Goal: Complete application form: Complete application form

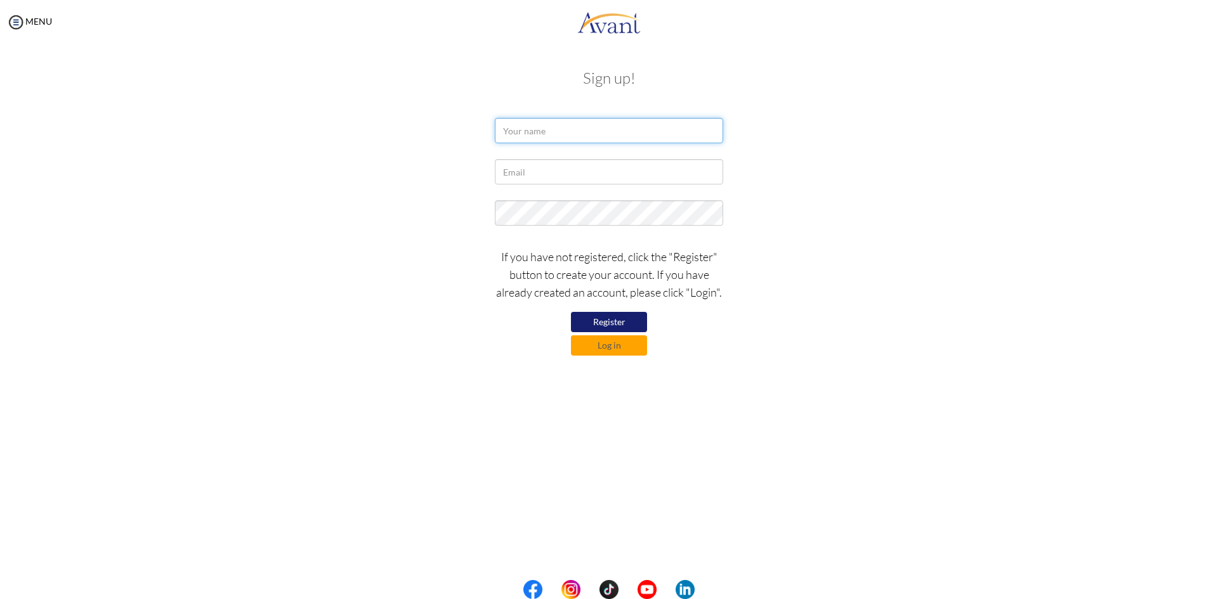
click at [541, 136] on input "text" at bounding box center [609, 130] width 228 height 25
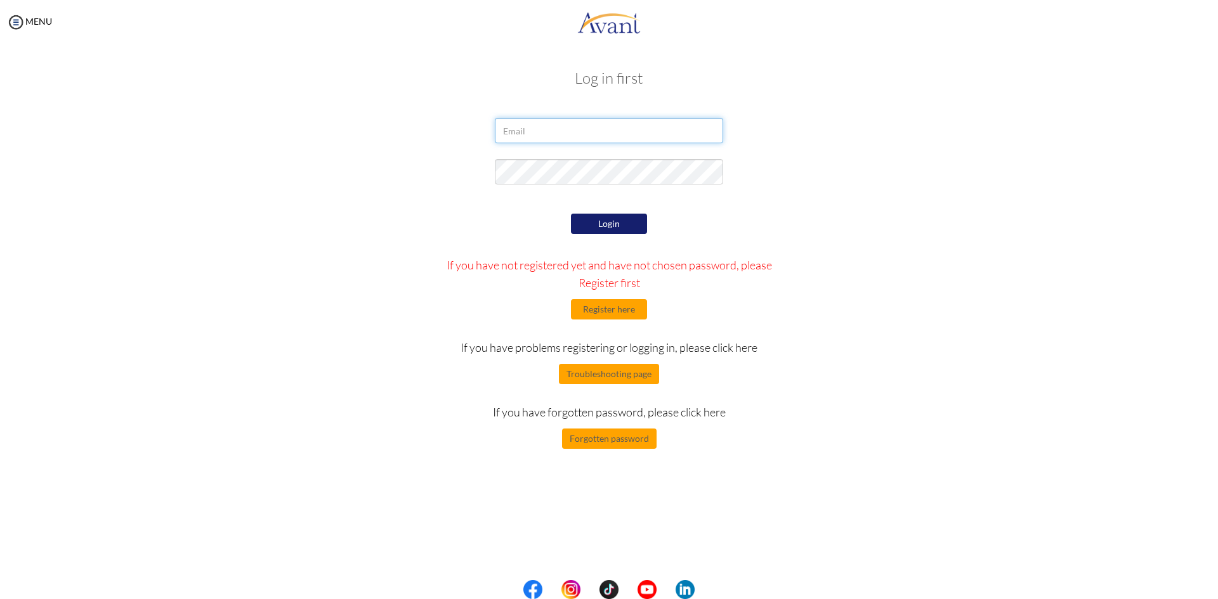
click at [547, 131] on input "email" at bounding box center [609, 130] width 228 height 25
click at [535, 132] on input "email" at bounding box center [609, 130] width 228 height 25
paste input "itumelengtelile15@gmail.com"
type input "itumelengtelile15@gmail.com"
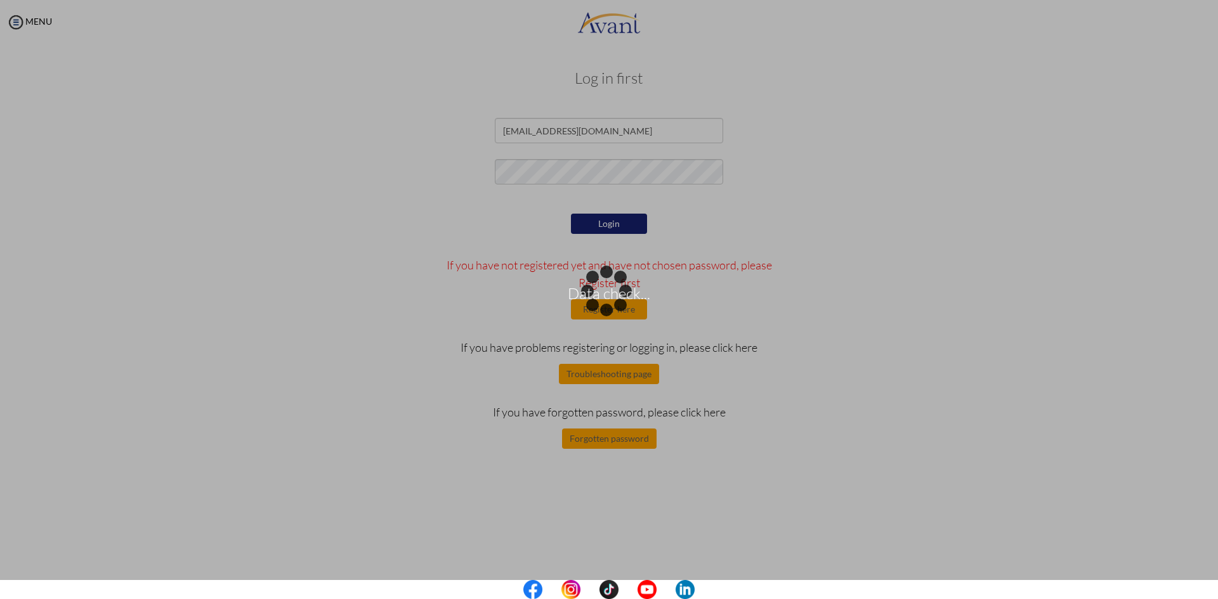
click at [600, 291] on div "Data check..." at bounding box center [609, 300] width 18 height 18
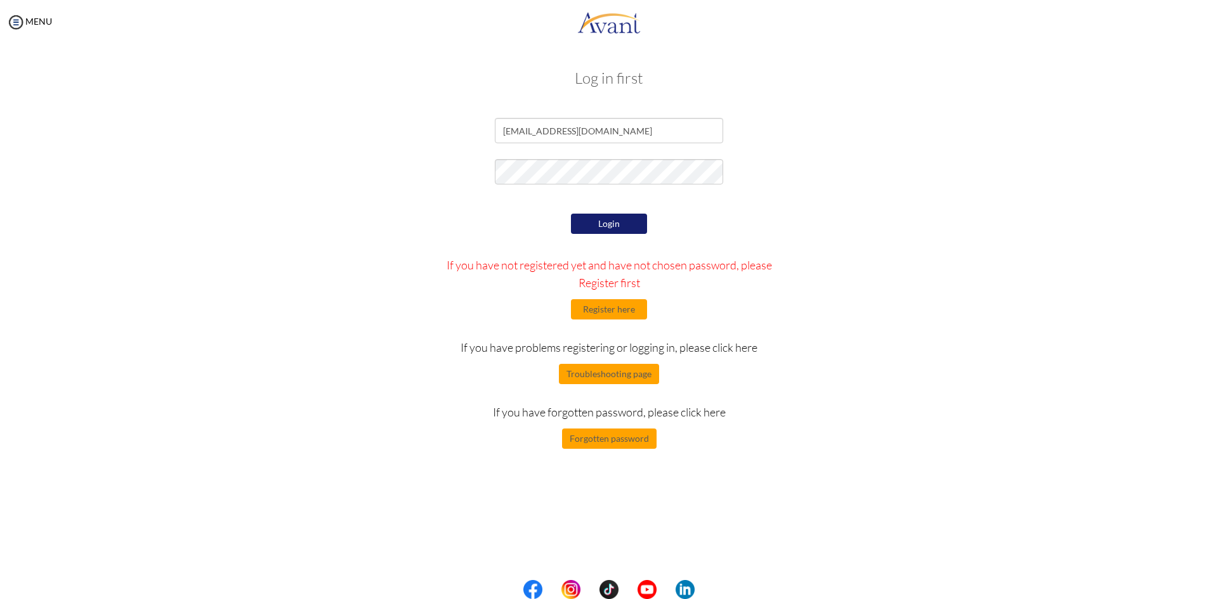
click at [604, 225] on button "Login" at bounding box center [609, 224] width 76 height 20
click at [573, 129] on input "itumelengtelile15@gmail.com" at bounding box center [609, 130] width 228 height 25
click at [596, 224] on button "Login" at bounding box center [609, 224] width 76 height 20
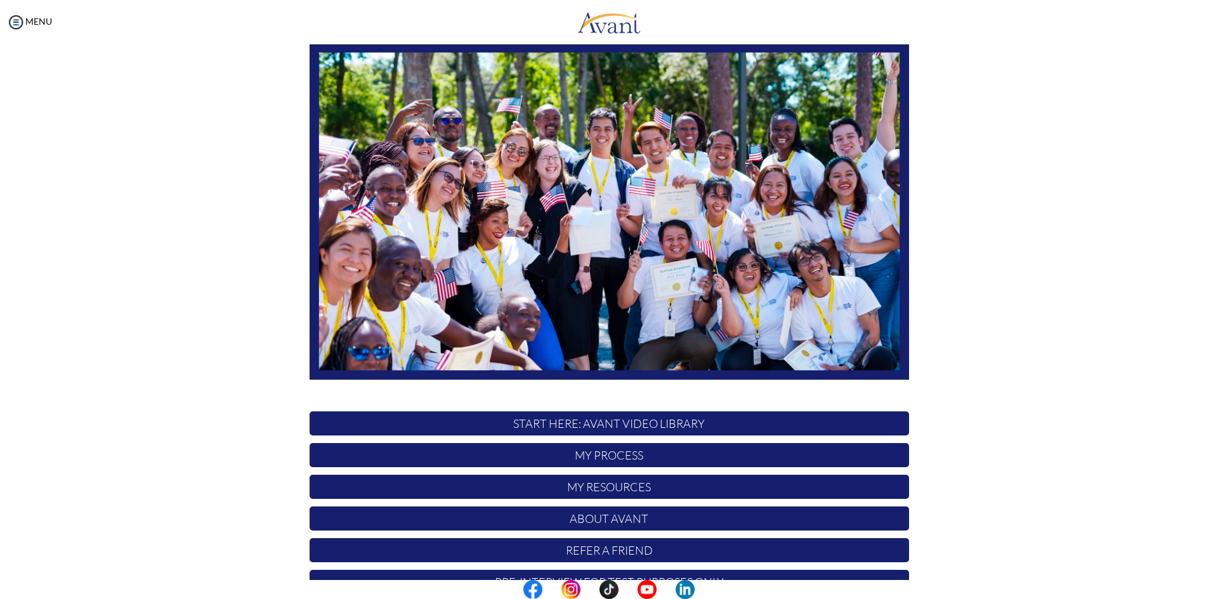
scroll to position [105, 0]
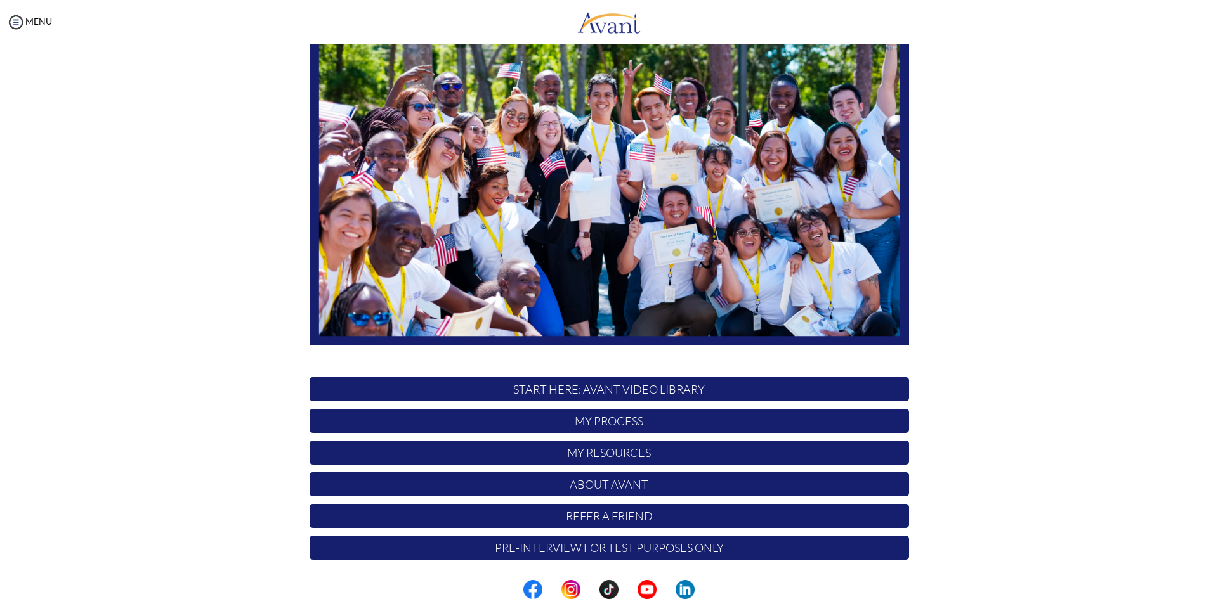
click at [615, 550] on p "Pre-Interview for test purposes only" at bounding box center [608, 548] width 599 height 24
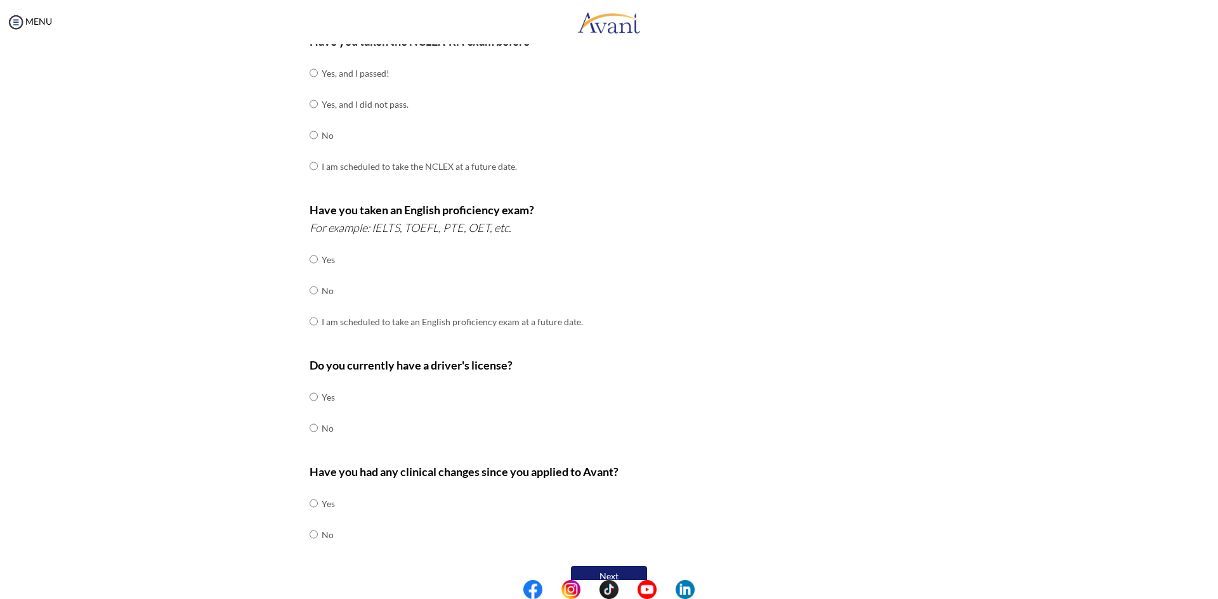
scroll to position [212, 0]
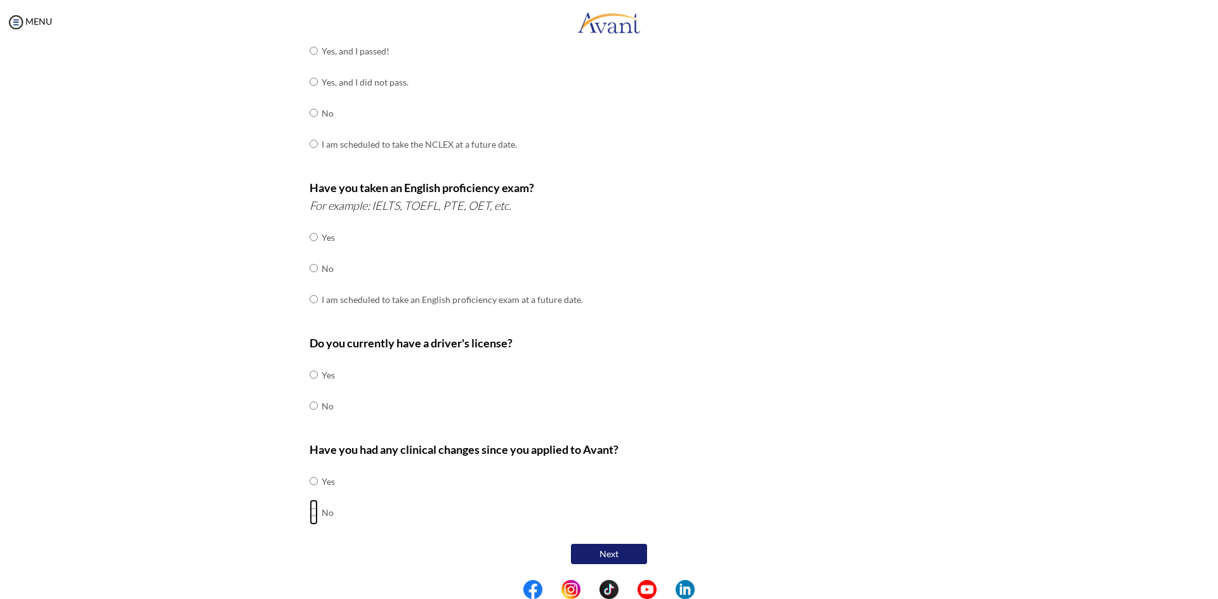
click at [309, 494] on input "radio" at bounding box center [313, 481] width 8 height 25
radio input "true"
click at [309, 374] on input "radio" at bounding box center [313, 374] width 8 height 25
radio input "true"
click at [310, 250] on input "radio" at bounding box center [313, 237] width 8 height 25
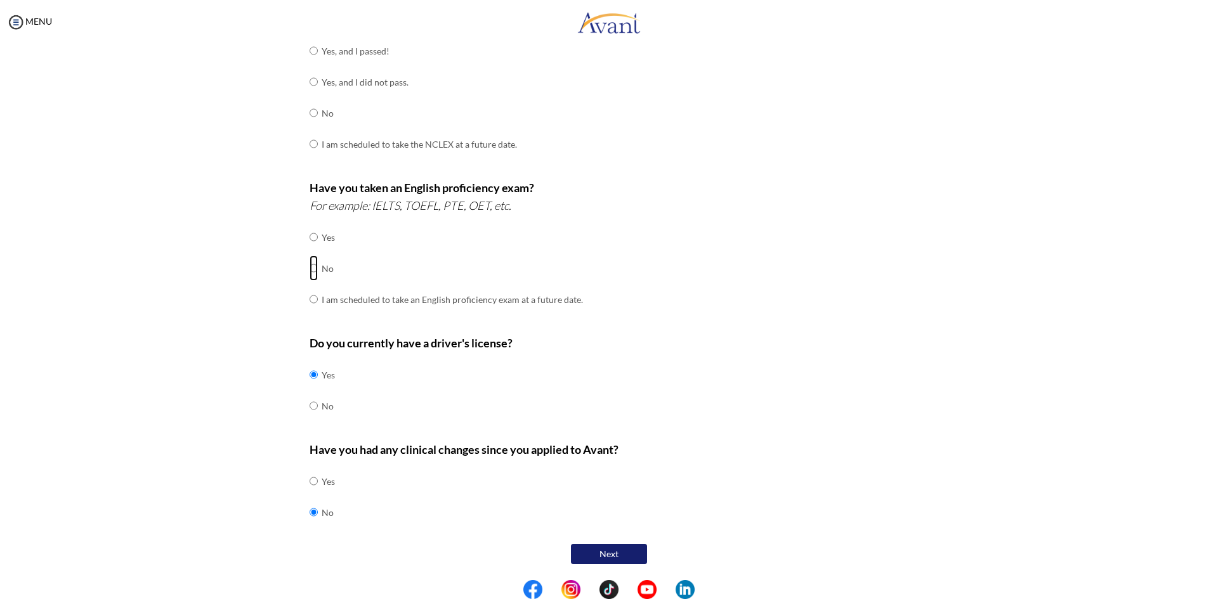
radio input "true"
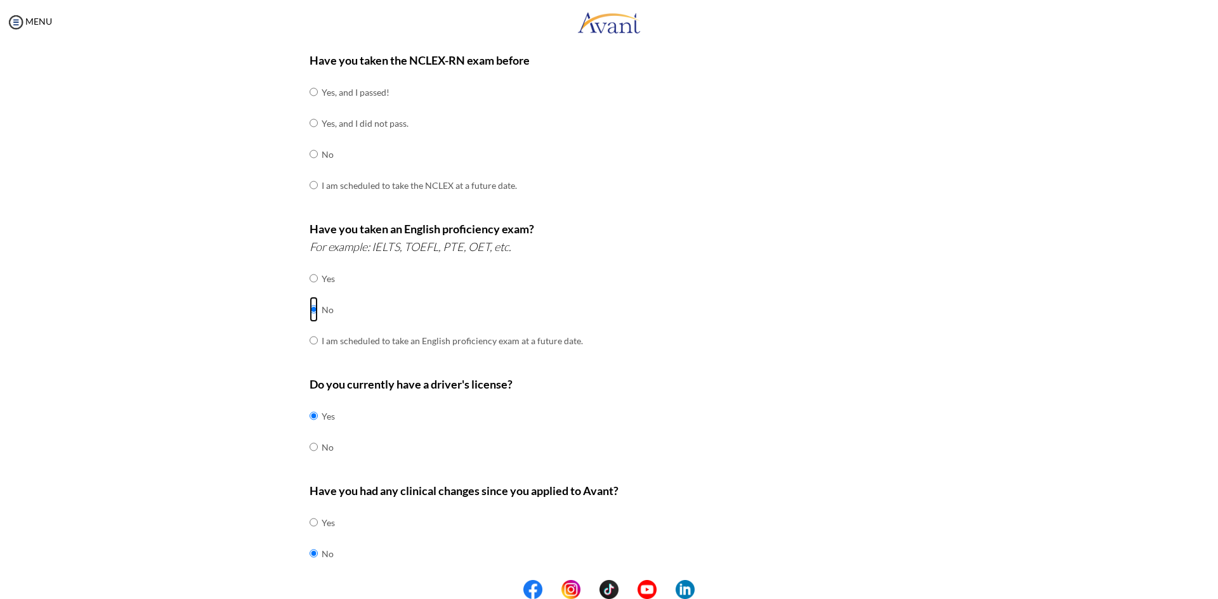
scroll to position [149, 0]
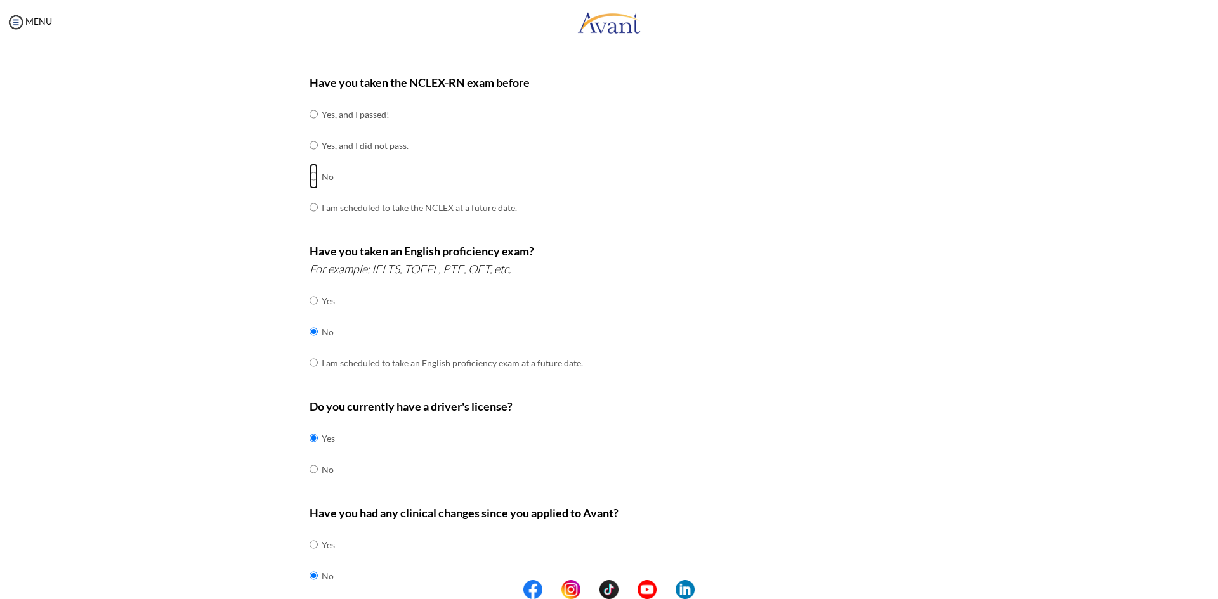
click at [309, 127] on input "radio" at bounding box center [313, 113] width 8 height 25
radio input "true"
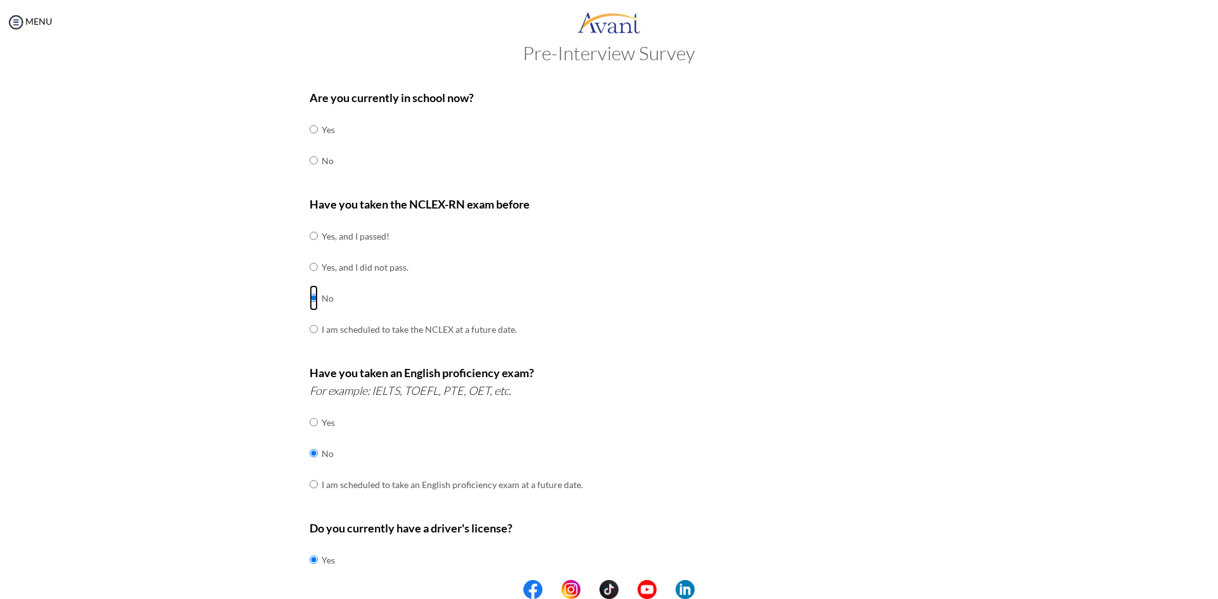
scroll to position [22, 0]
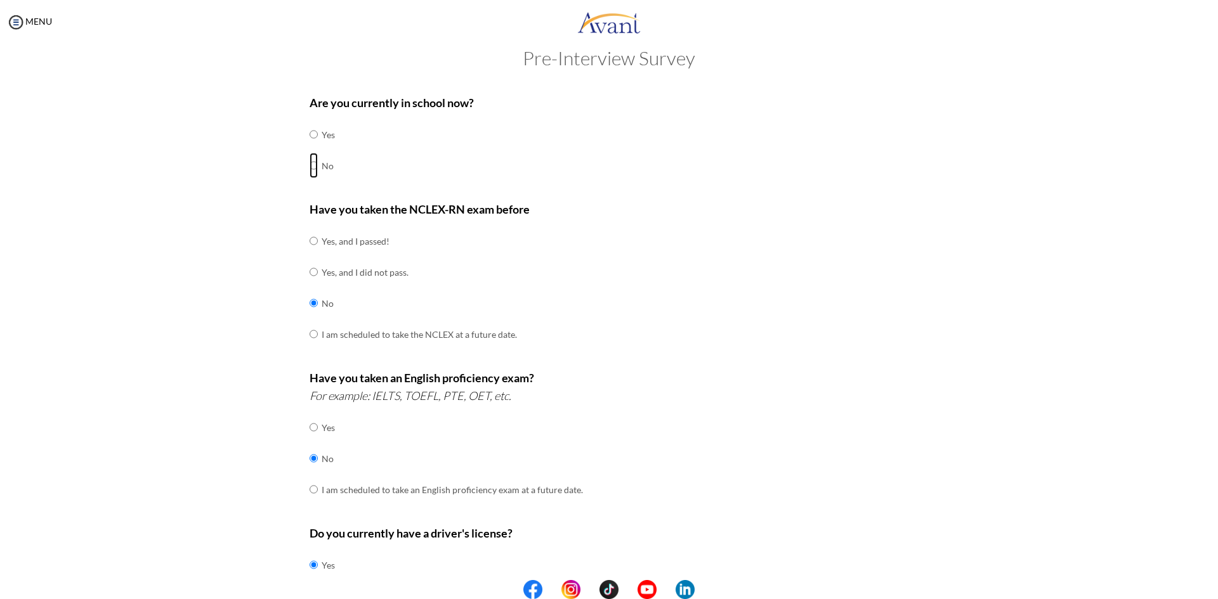
click at [309, 147] on input "radio" at bounding box center [313, 134] width 8 height 25
radio input "true"
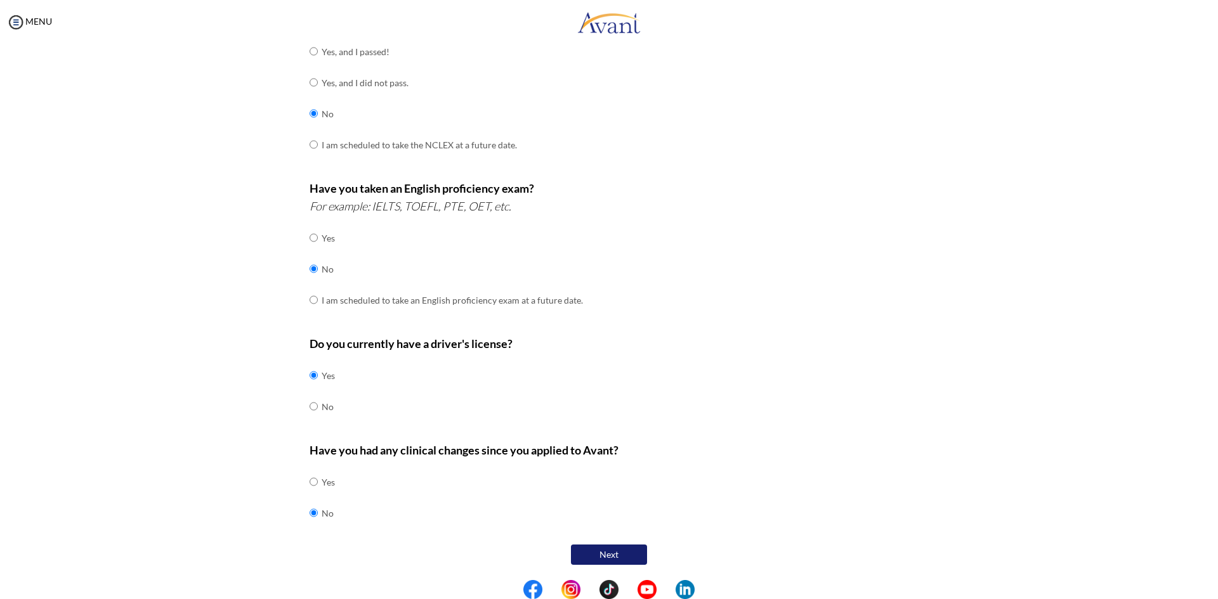
scroll to position [212, 0]
click at [609, 552] on button "Next" at bounding box center [609, 554] width 76 height 20
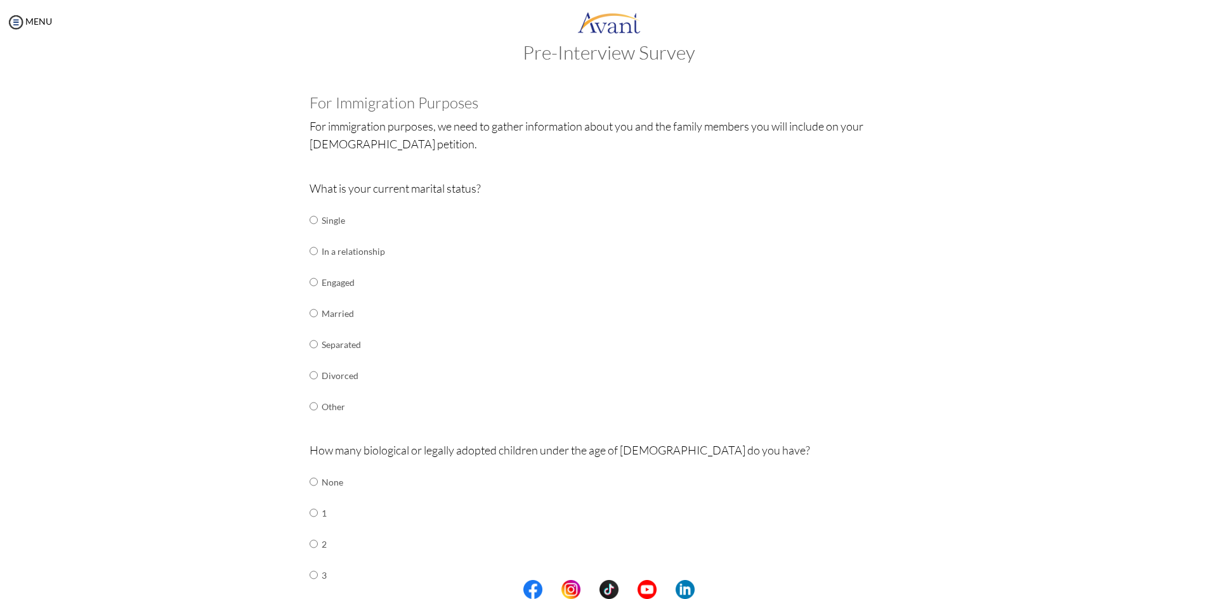
scroll to position [6, 0]
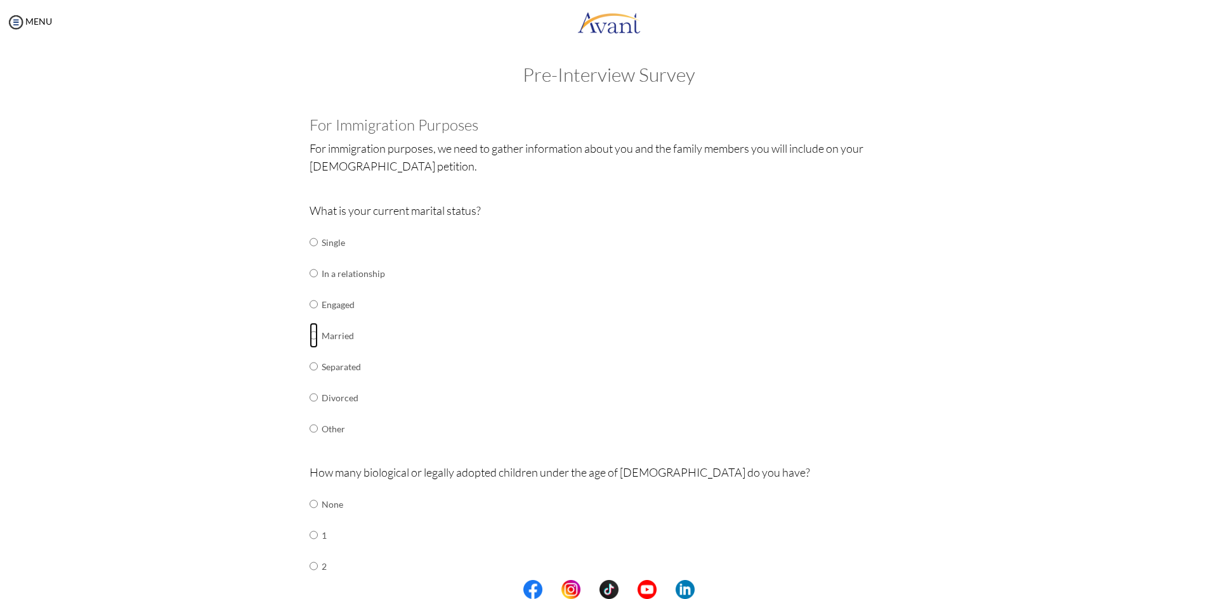
click at [310, 255] on input "radio" at bounding box center [313, 242] width 8 height 25
radio input "true"
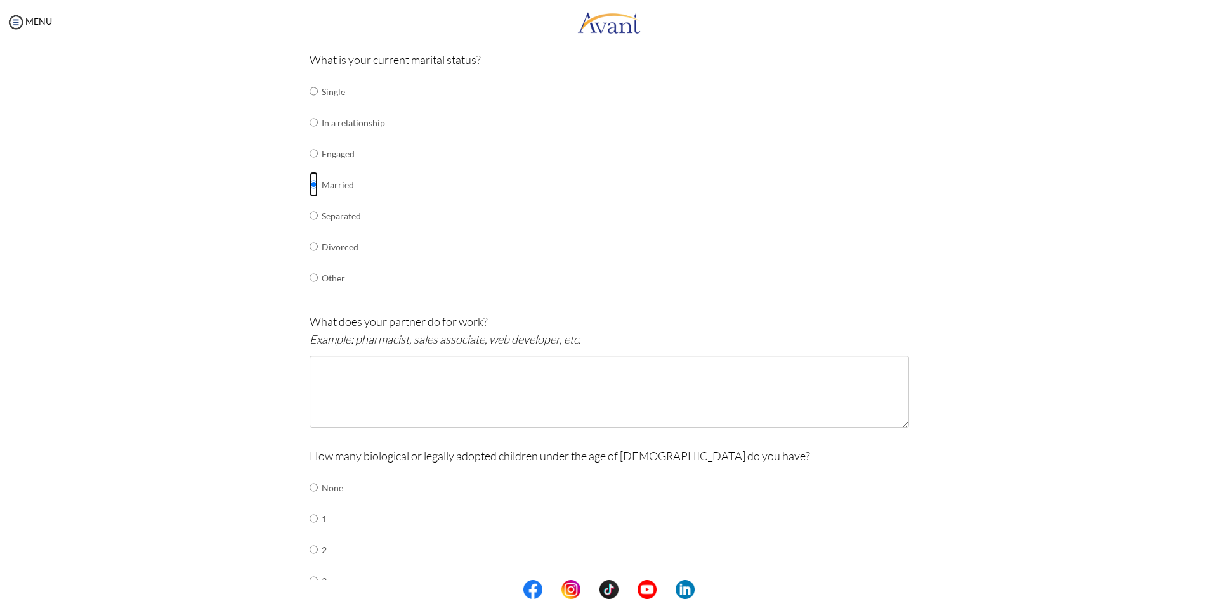
scroll to position [196, 0]
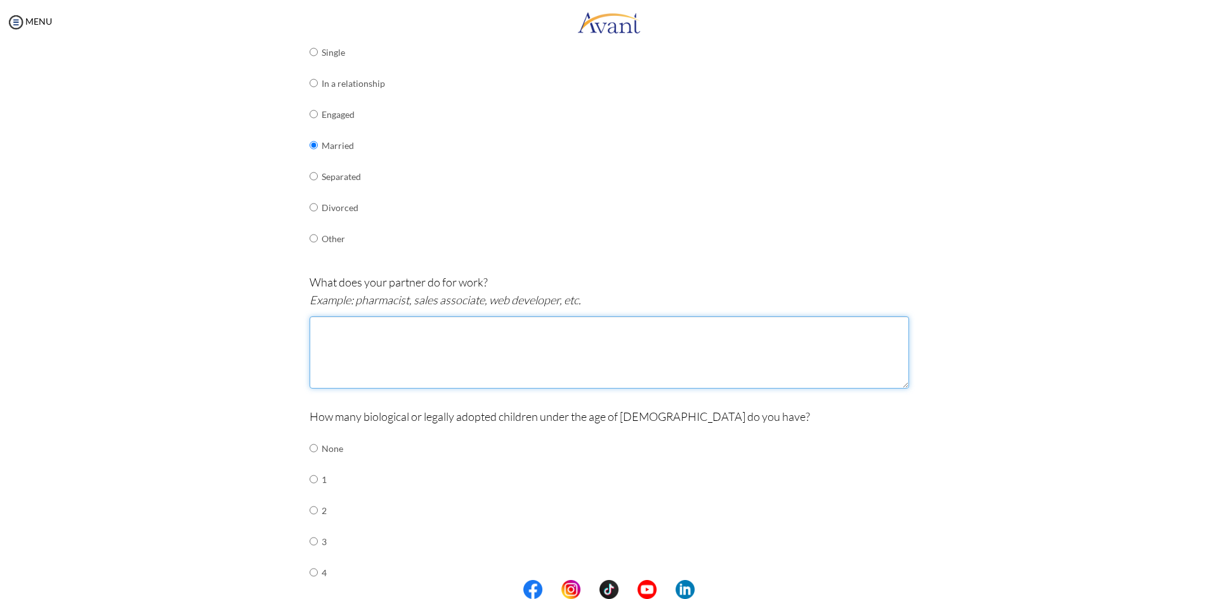
click at [394, 342] on textarea at bounding box center [608, 352] width 599 height 72
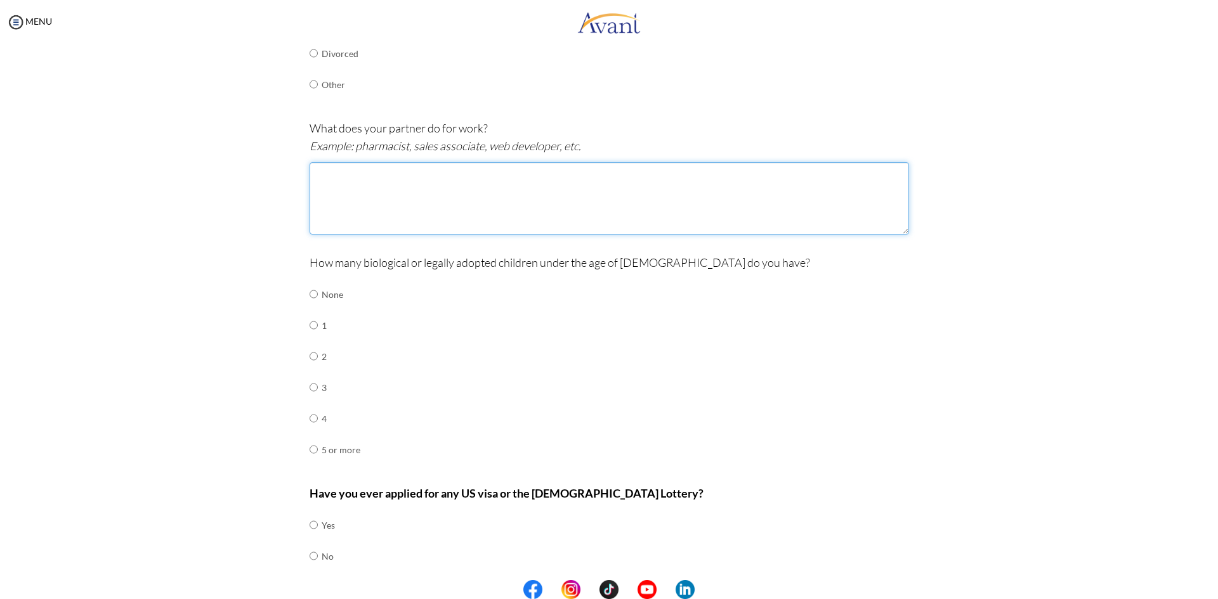
scroll to position [386, 0]
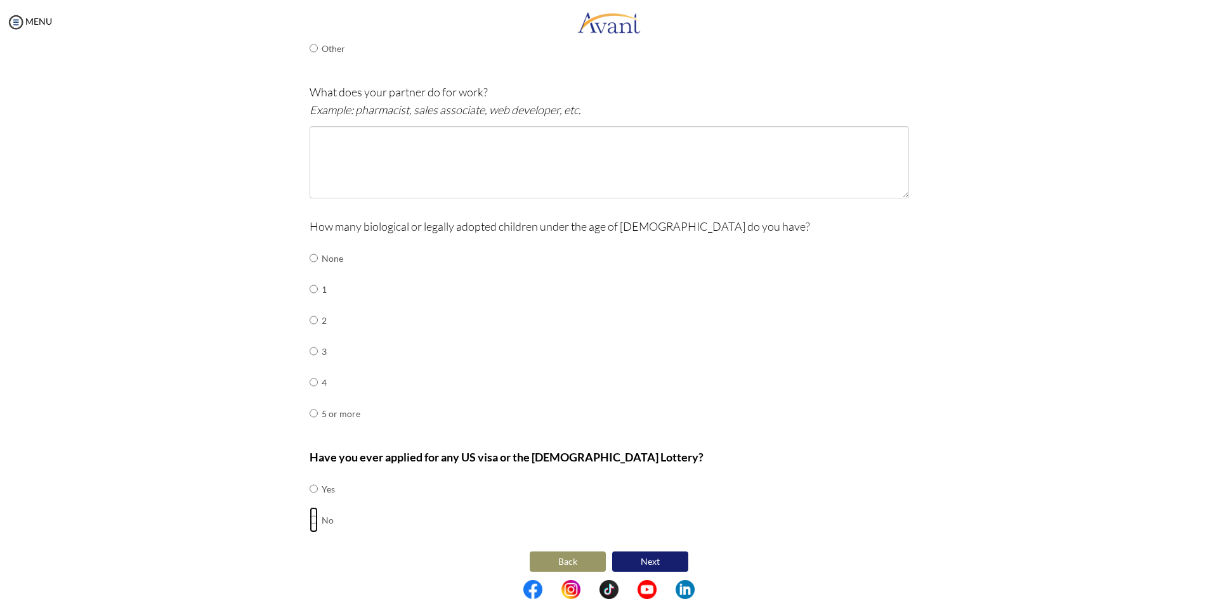
click at [310, 502] on input "radio" at bounding box center [313, 488] width 8 height 25
radio input "true"
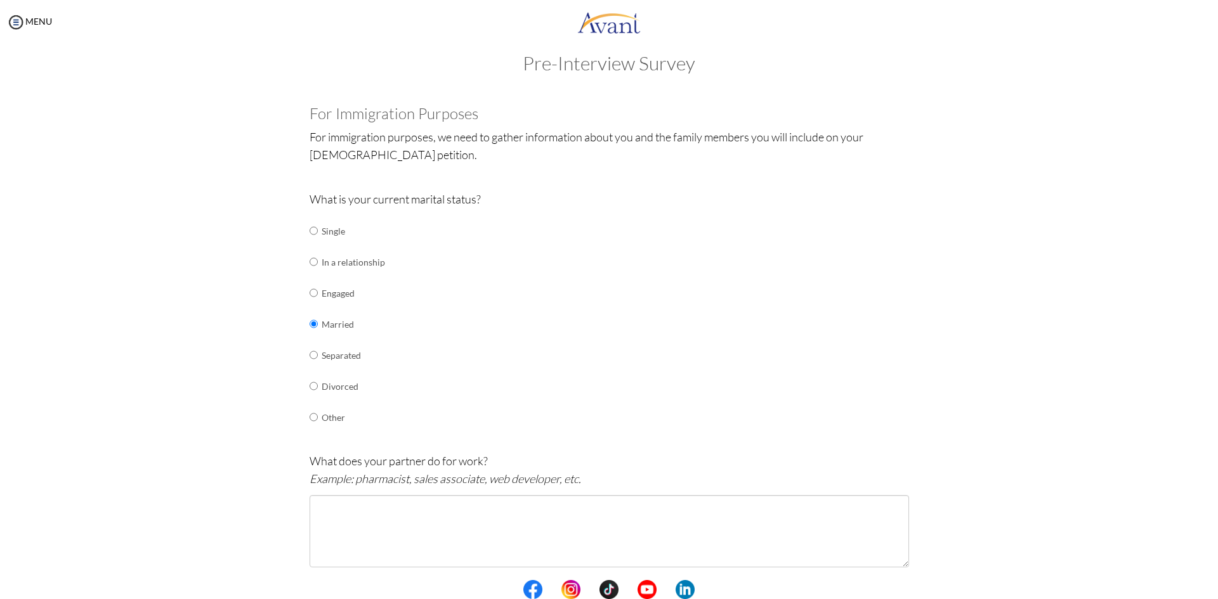
scroll to position [0, 0]
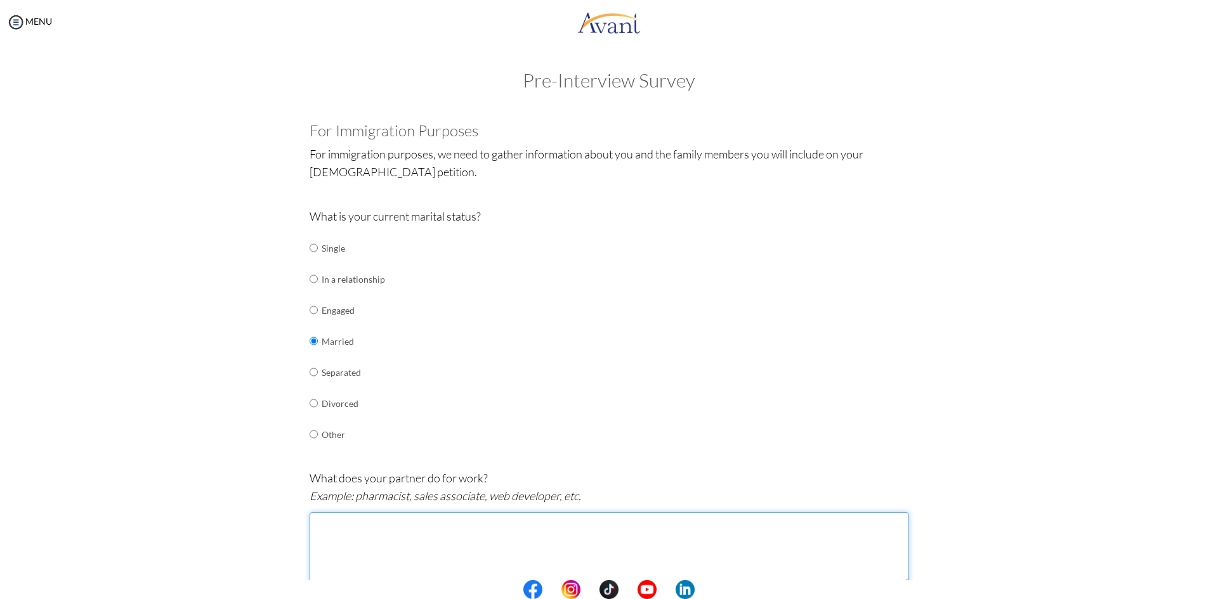
click at [365, 531] on textarea at bounding box center [608, 548] width 599 height 72
paste textarea "Partner is a mine worker"
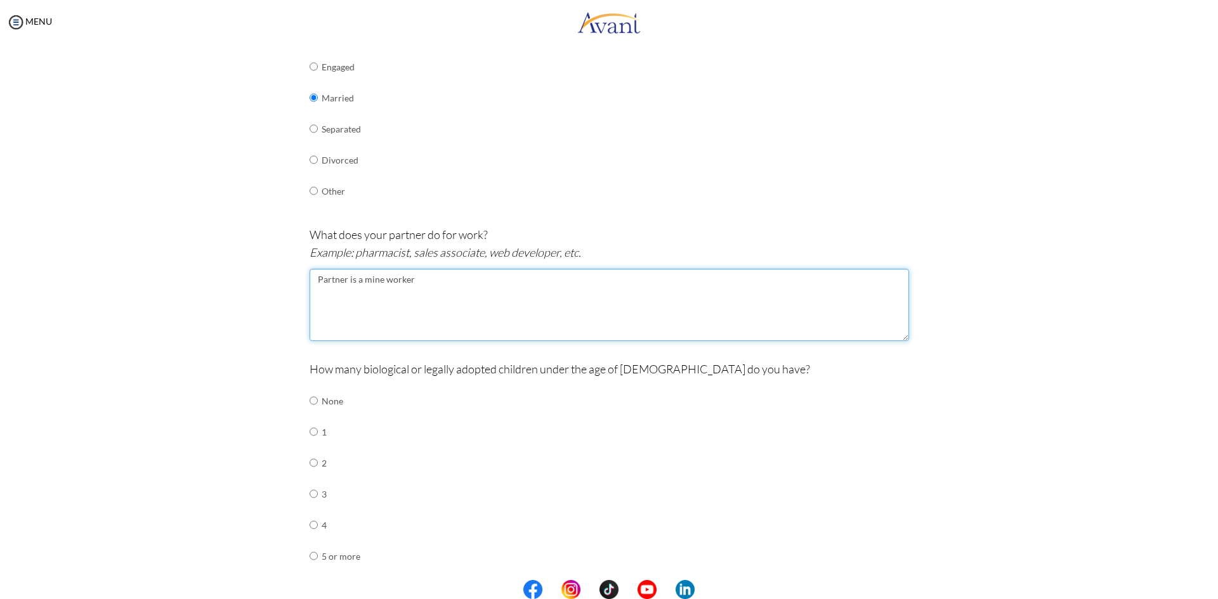
scroll to position [254, 0]
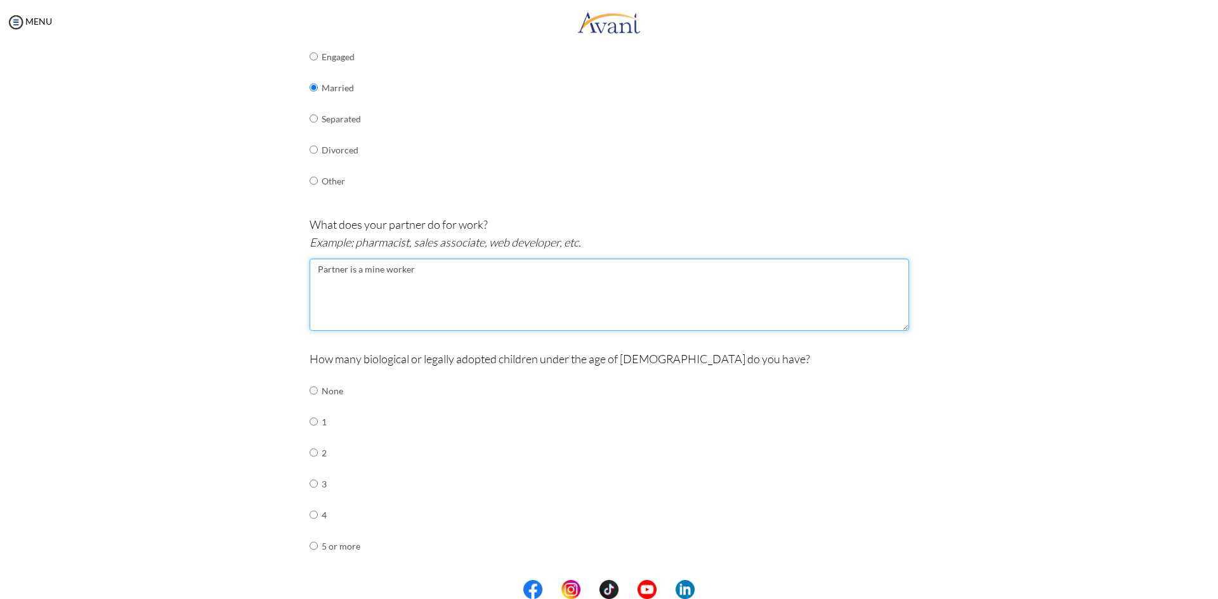
type textarea "Partner is a mine worker"
click at [309, 403] on input "radio" at bounding box center [313, 390] width 8 height 25
radio input "true"
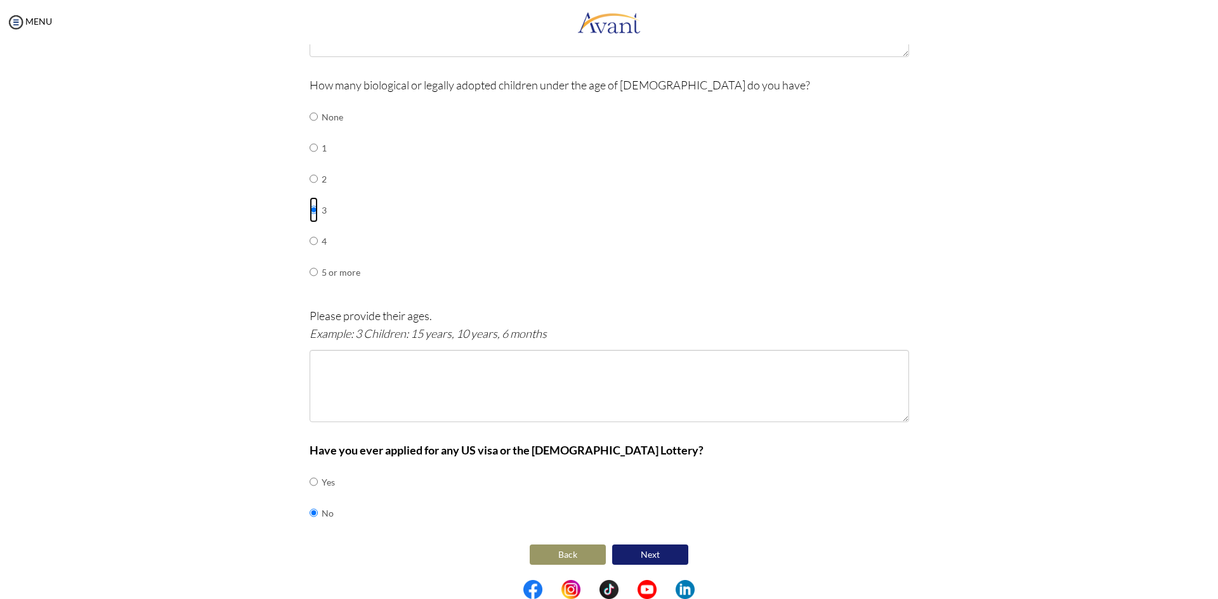
scroll to position [528, 0]
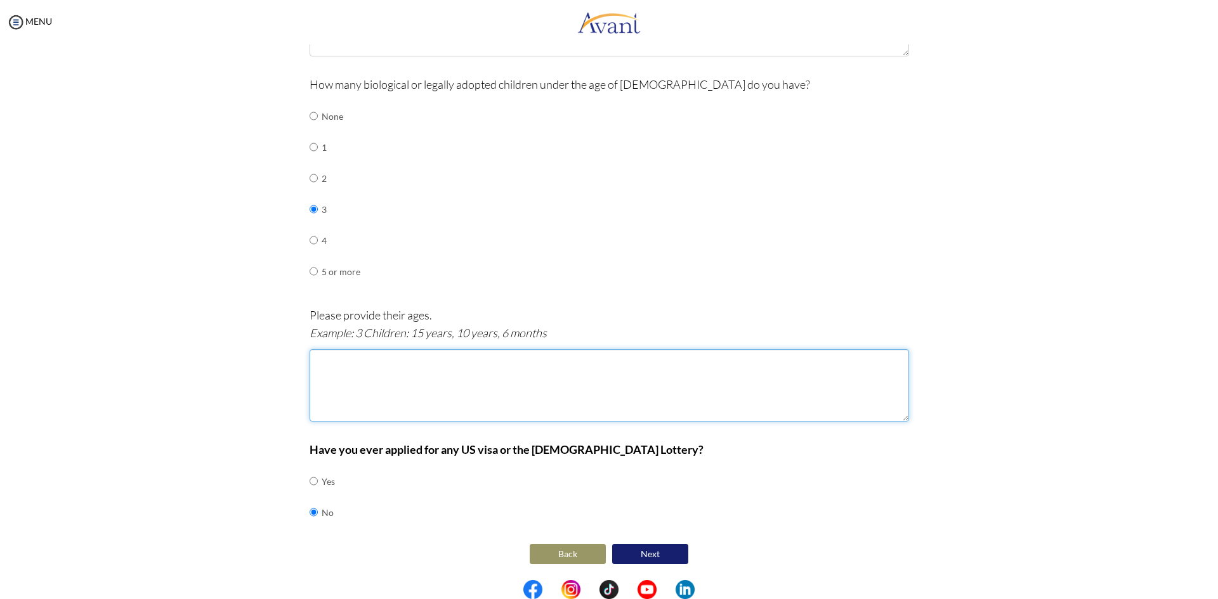
click at [427, 397] on textarea at bounding box center [608, 385] width 599 height 72
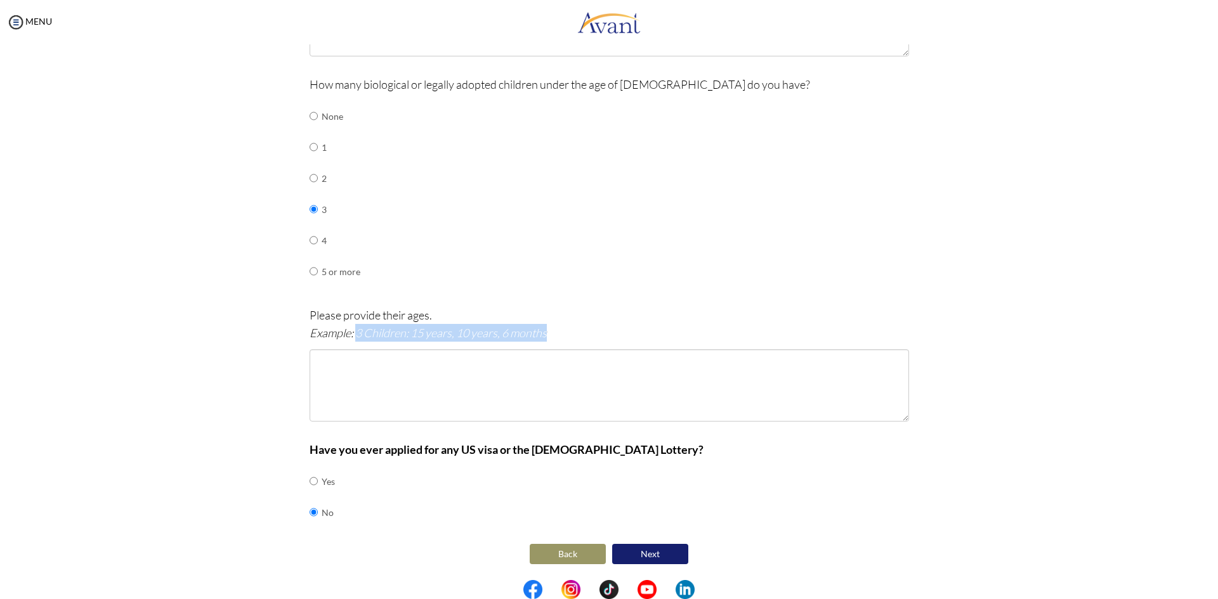
drag, startPoint x: 351, startPoint y: 332, endPoint x: 547, endPoint y: 340, distance: 196.1
click at [547, 340] on p "Please provide their ages. Example: 3 Children: 15 years, 10 years, 6 months" at bounding box center [608, 324] width 599 height 36
copy icon "3 Children: 15 years, 10 years, 6 months"
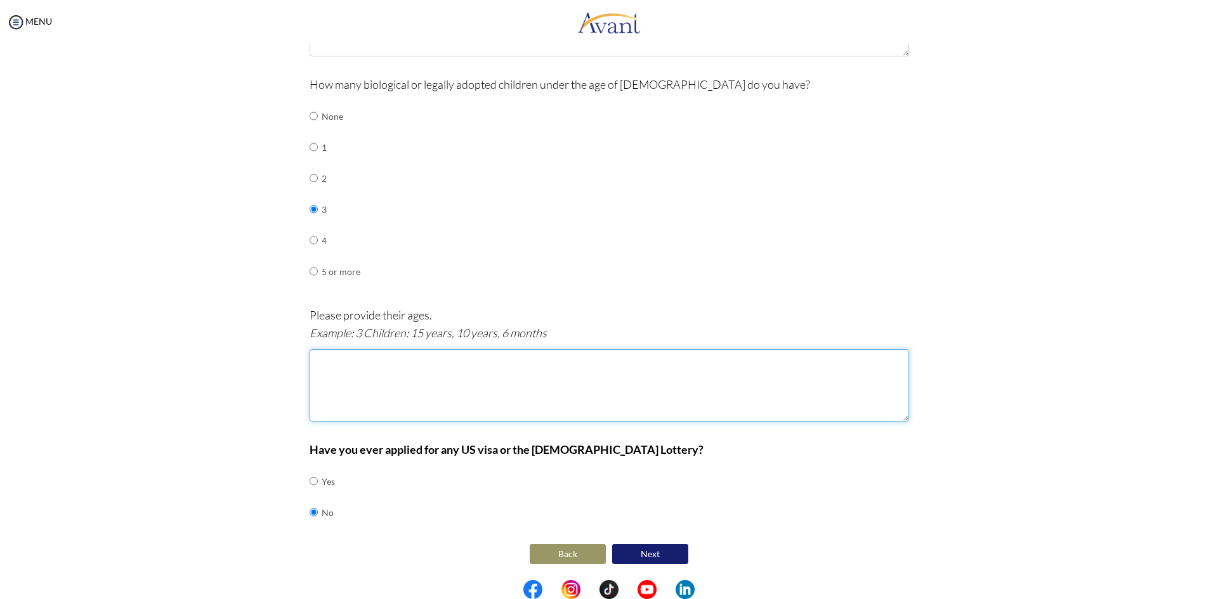
click at [363, 354] on textarea at bounding box center [608, 385] width 599 height 72
paste textarea "3 Children: 15 years, 10 years, 6 months"
click at [435, 364] on textarea "3 Children: 15 years, 10 years, 6 months" at bounding box center [608, 385] width 599 height 72
click at [405, 359] on textarea "3 Children: 15 years, 10 years, 4 months" at bounding box center [608, 385] width 599 height 72
click at [368, 358] on textarea "3 Children: 15 years, 4years, 4 months" at bounding box center [608, 385] width 599 height 72
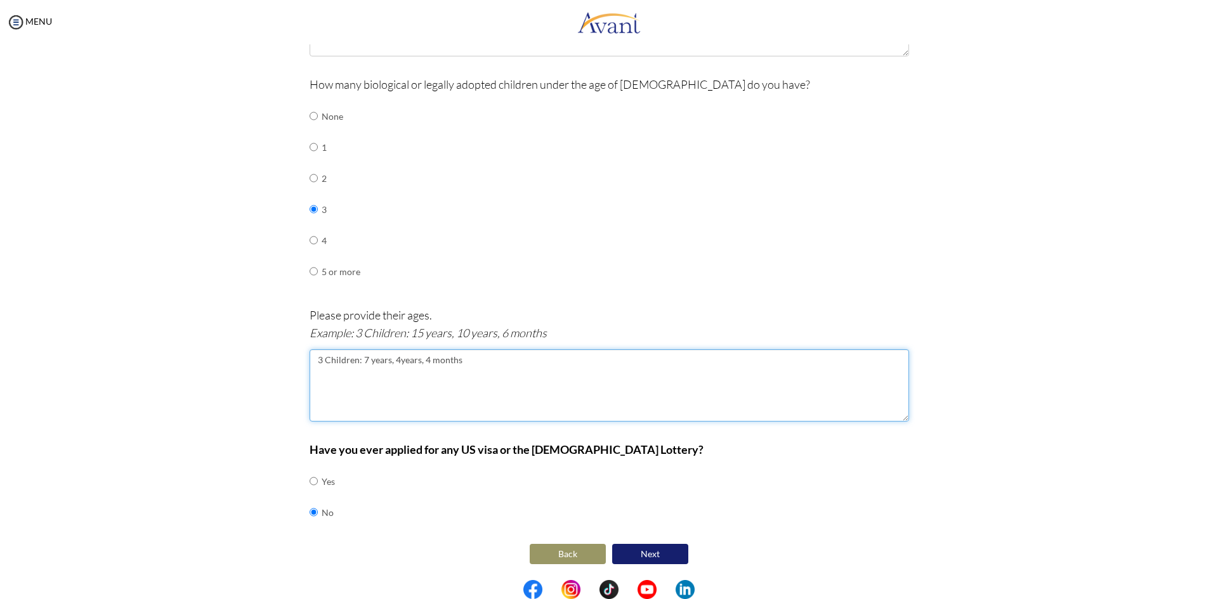
type textarea "3 Children: 7 years, 4years, 4 months"
click at [738, 496] on div "Have you ever applied for any US visa or the [DEMOGRAPHIC_DATA] Lottery? Yes No" at bounding box center [608, 491] width 599 height 100
click at [646, 551] on button "Next" at bounding box center [650, 554] width 76 height 20
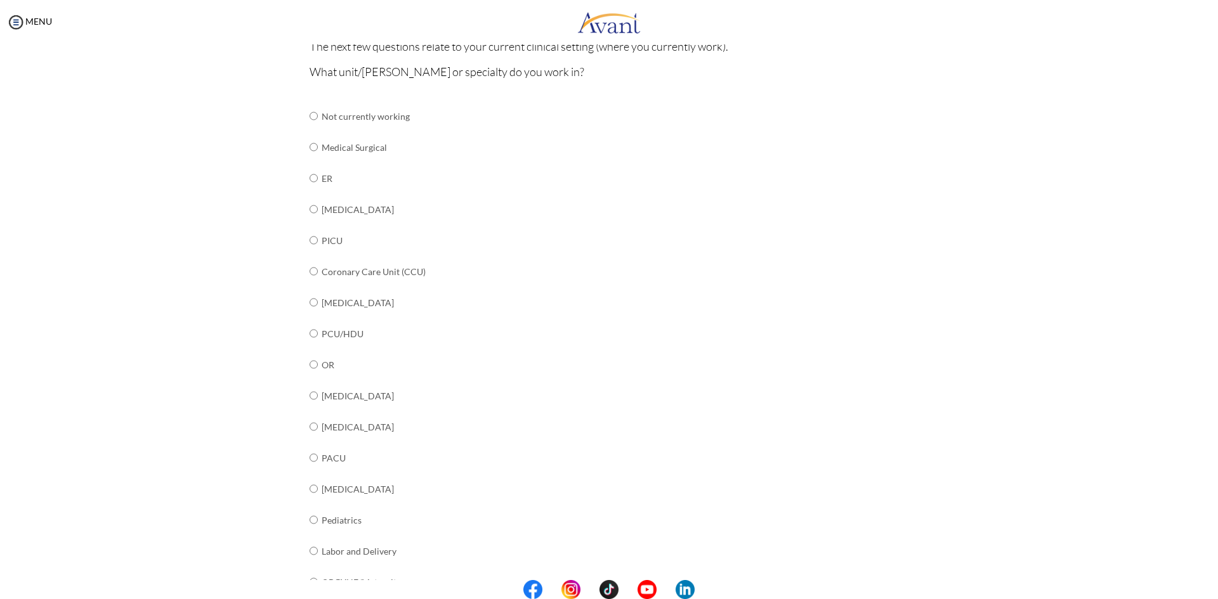
scroll to position [190, 0]
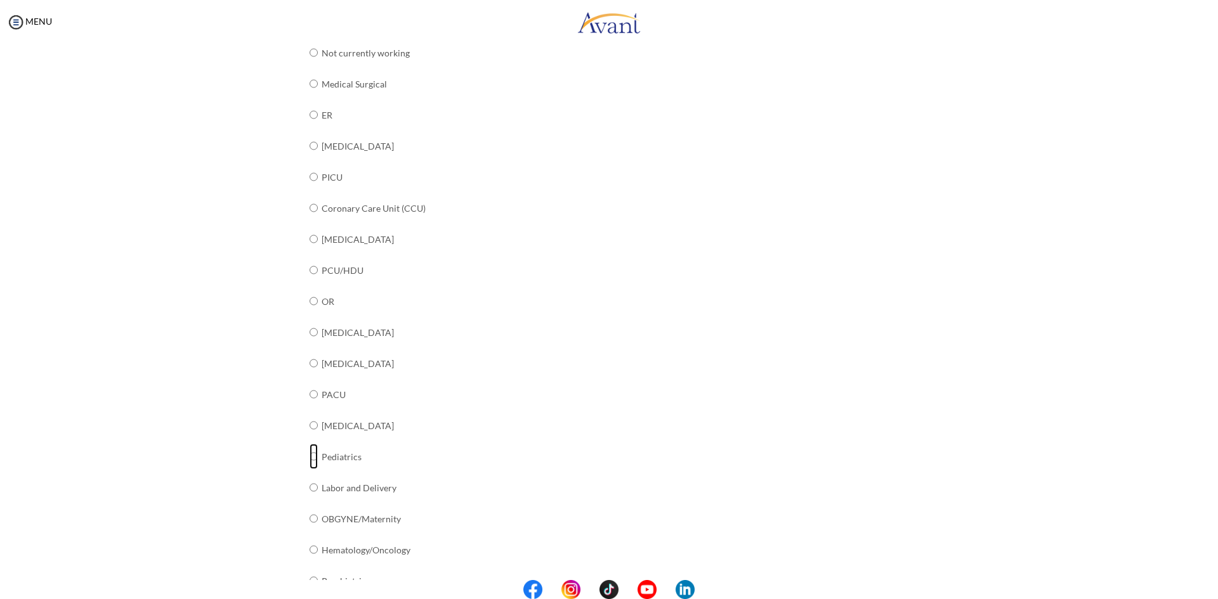
click at [309, 65] on input "radio" at bounding box center [313, 52] width 8 height 25
radio input "true"
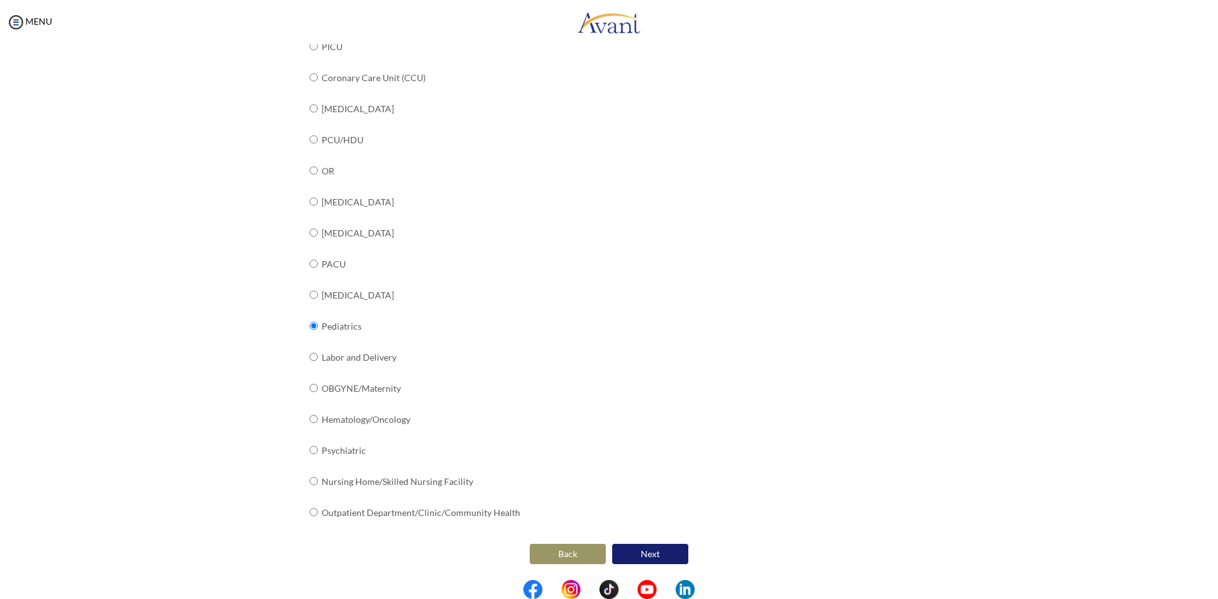
click at [654, 549] on button "Next" at bounding box center [650, 554] width 76 height 20
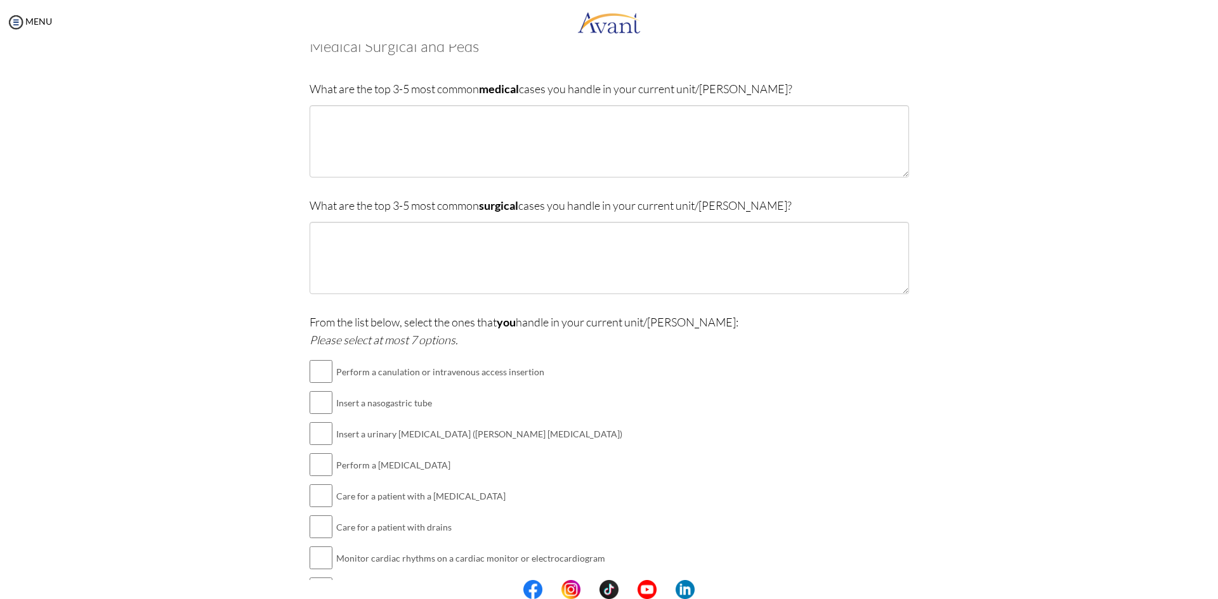
scroll to position [161, 0]
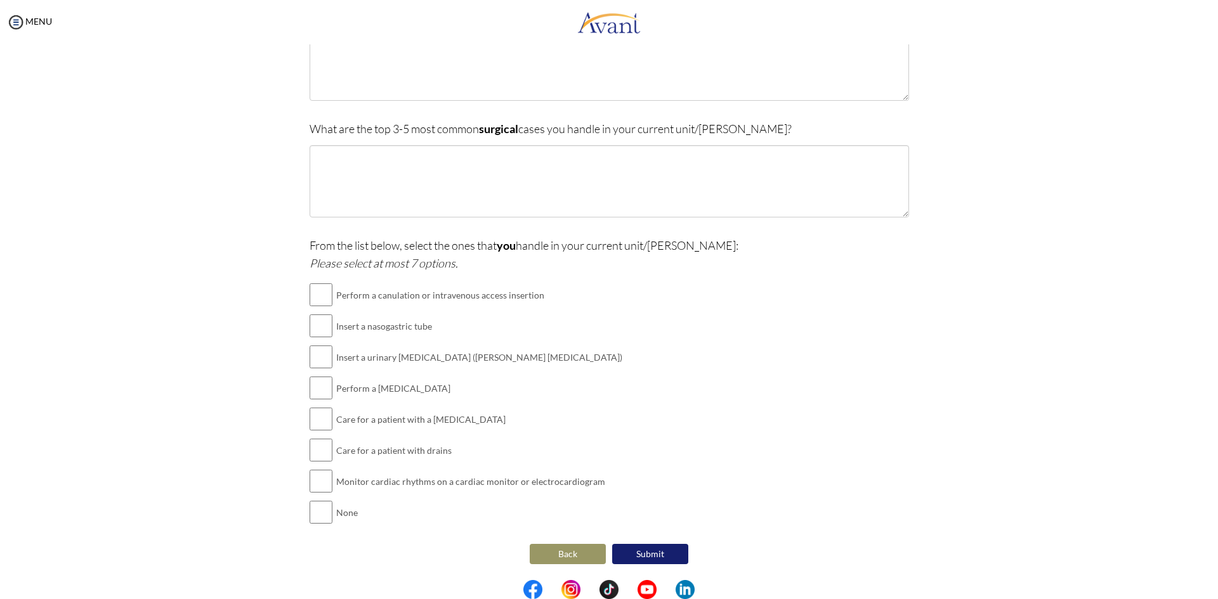
click at [570, 555] on button "Back" at bounding box center [568, 554] width 76 height 20
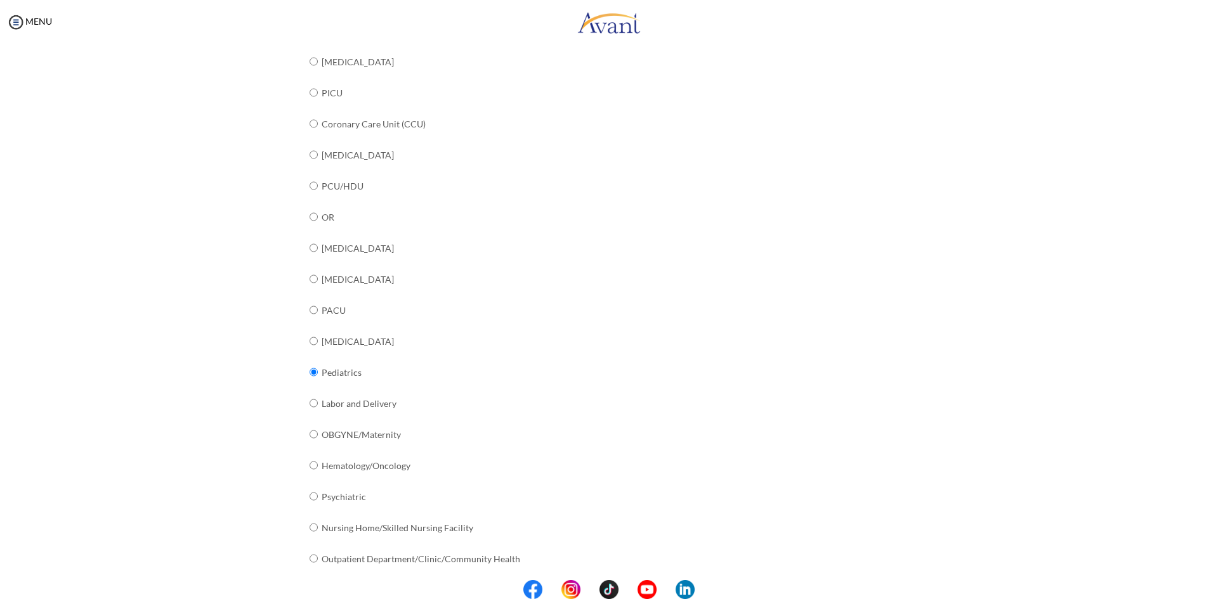
scroll to position [321, 0]
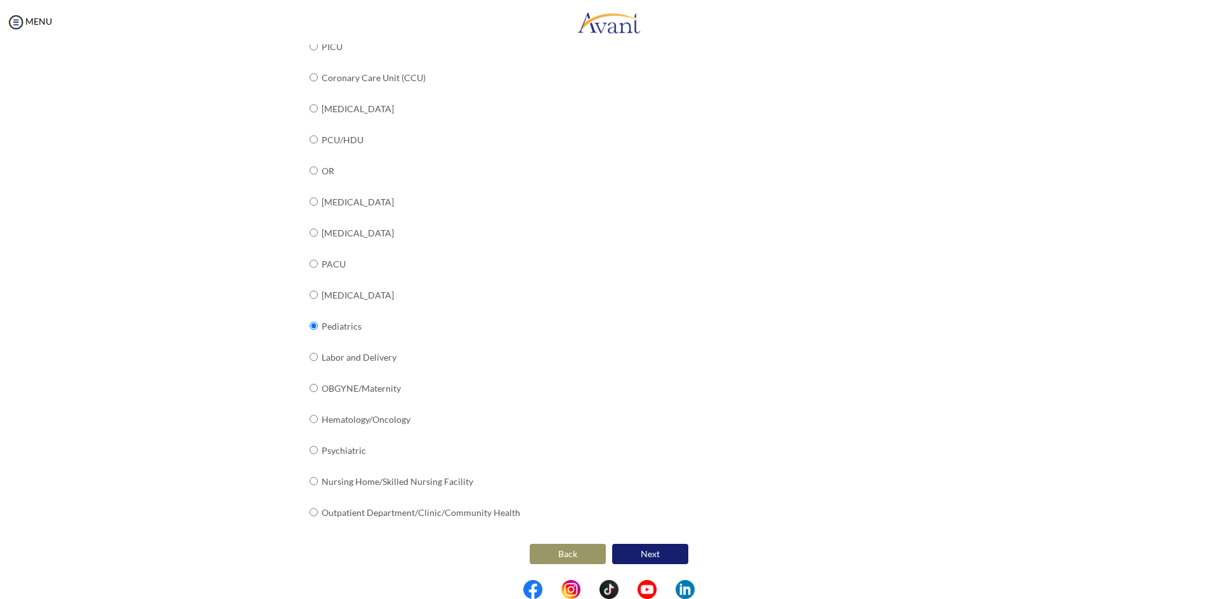
click at [654, 556] on button "Next" at bounding box center [650, 554] width 76 height 20
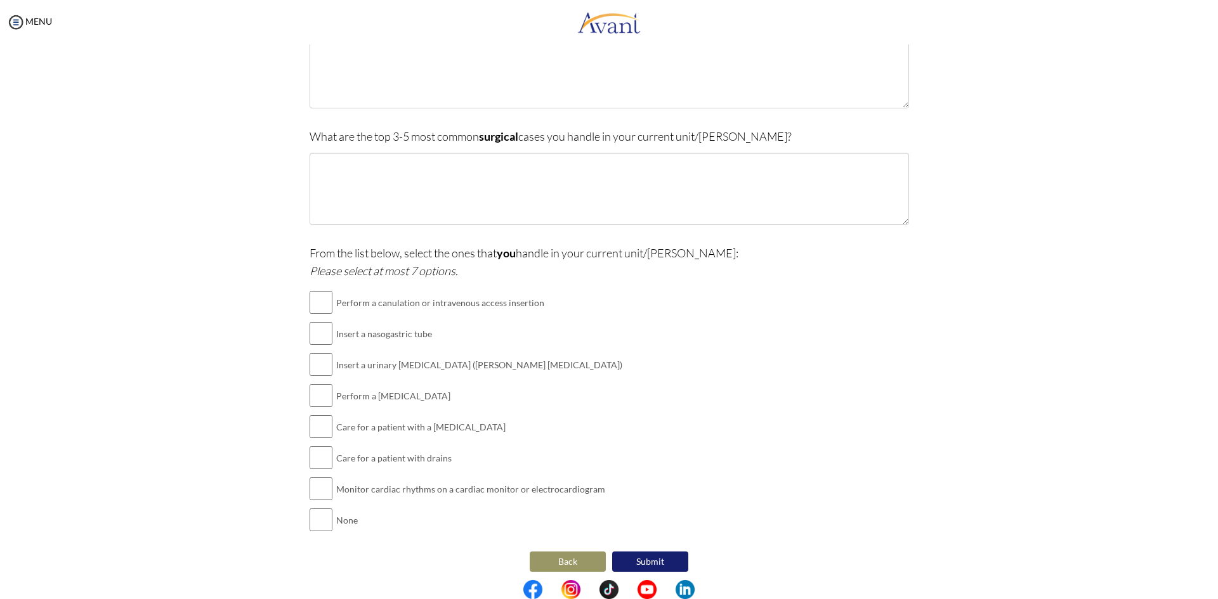
scroll to position [161, 0]
